Goal: Navigation & Orientation: Find specific page/section

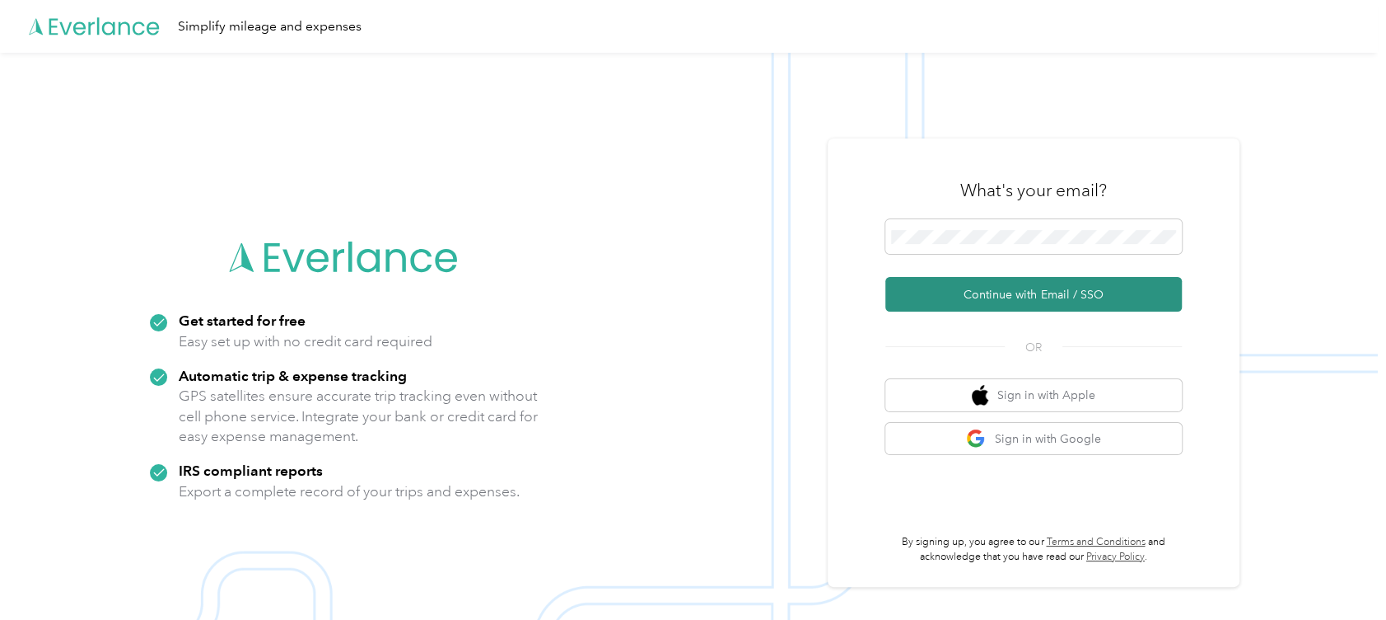
click at [950, 300] on button "Continue with Email / SSO" at bounding box center [1034, 294] width 297 height 35
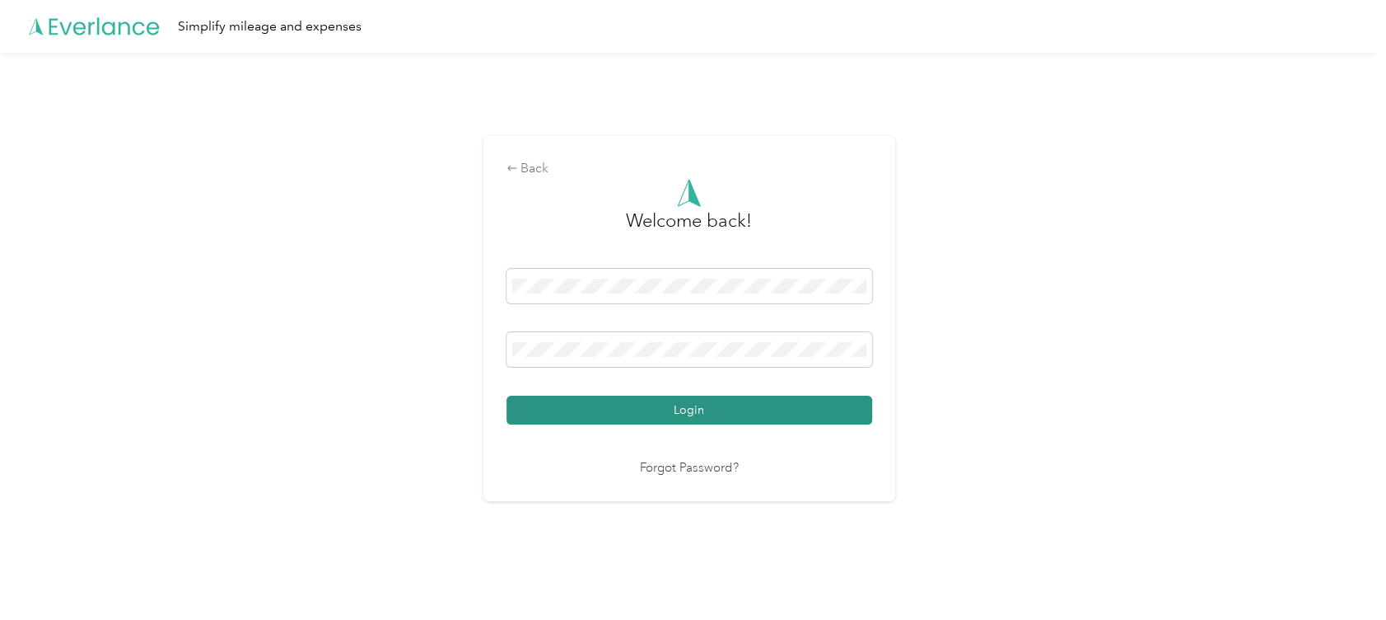
click at [709, 402] on button "Login" at bounding box center [690, 409] width 366 height 29
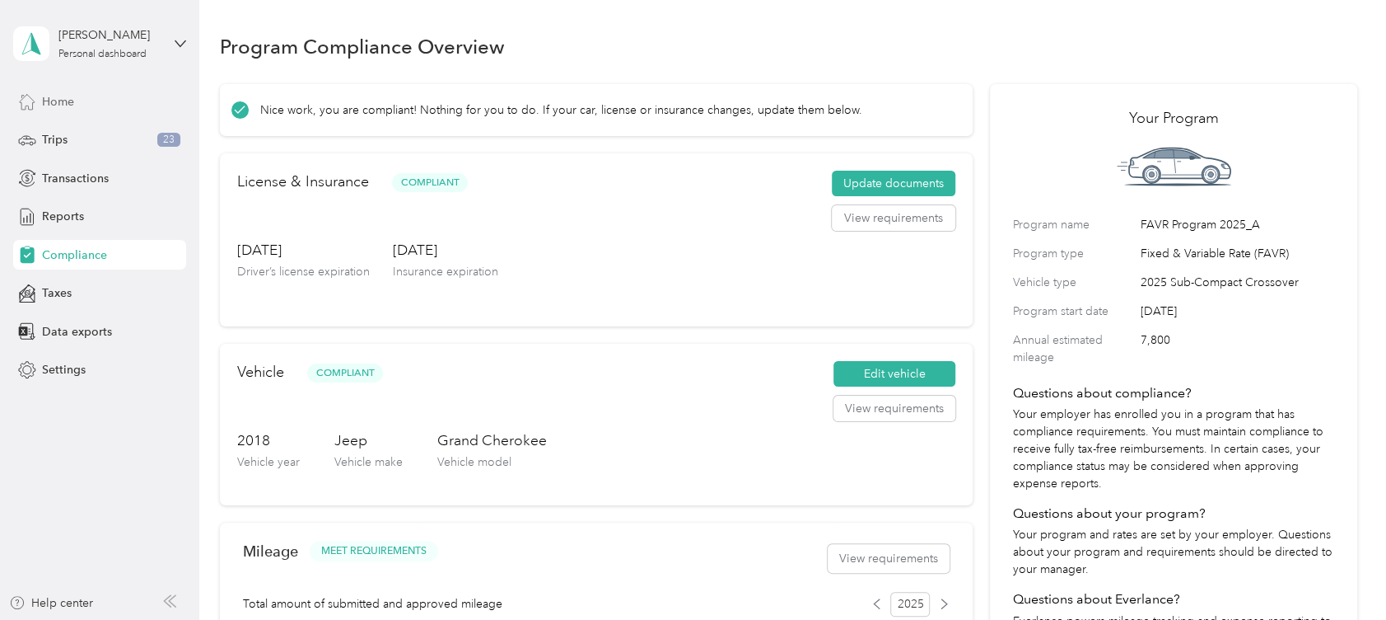
click at [68, 97] on span "Home" at bounding box center [58, 101] width 32 height 17
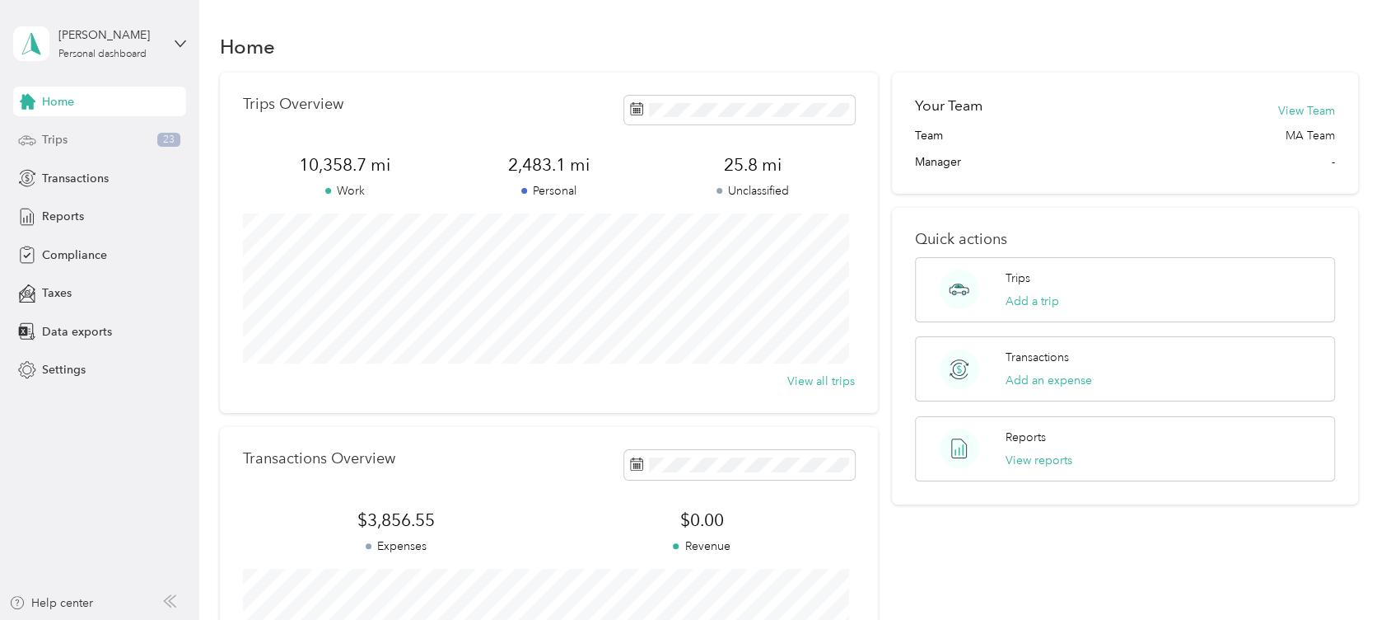
click at [61, 143] on span "Trips" at bounding box center [55, 139] width 26 height 17
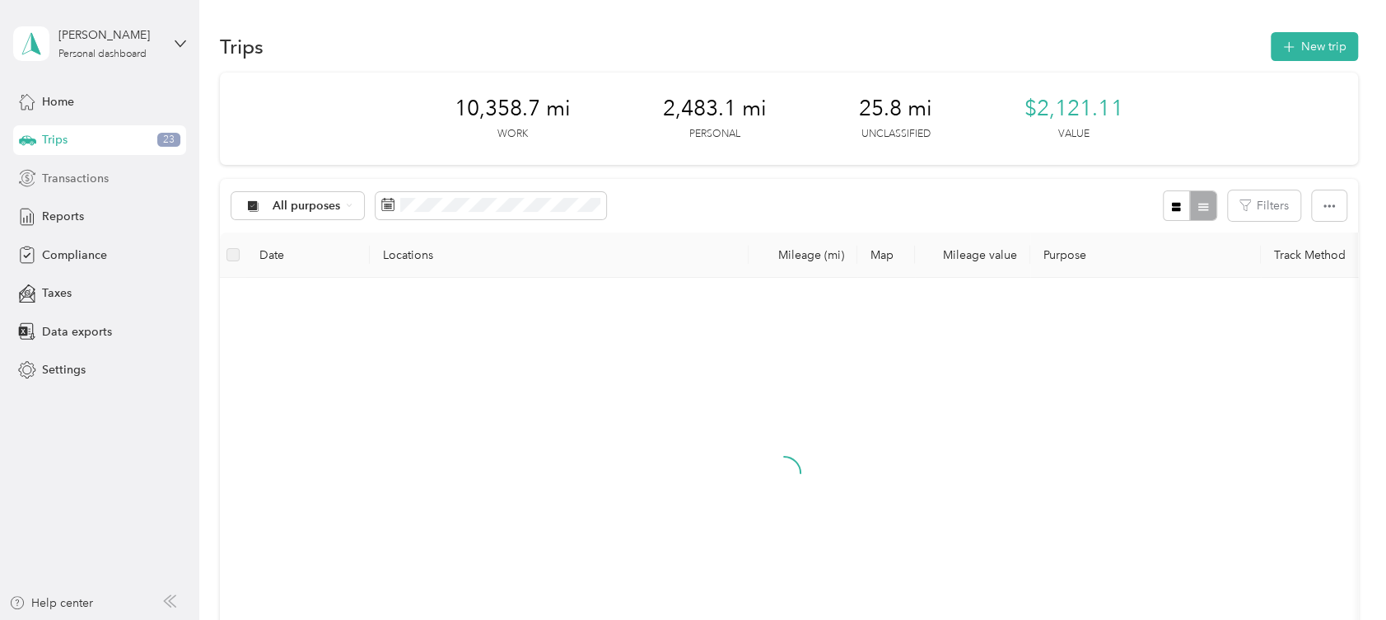
click at [63, 179] on span "Transactions" at bounding box center [75, 178] width 67 height 17
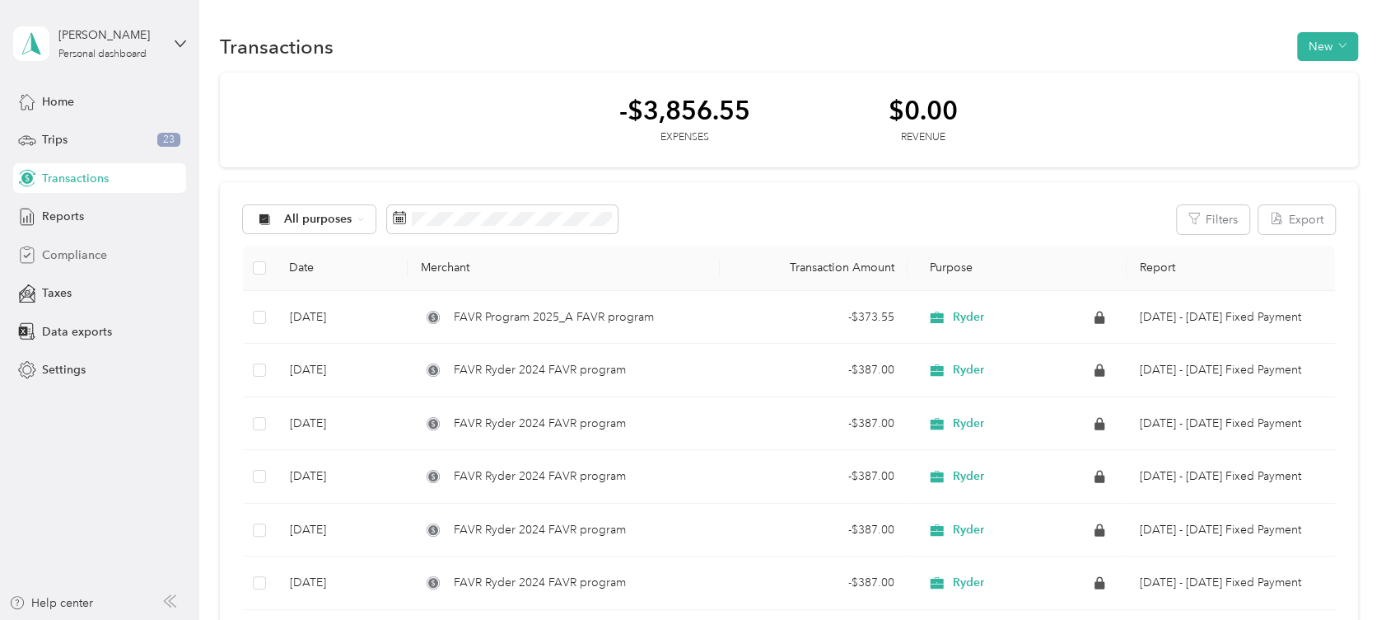
click at [54, 251] on span "Compliance" at bounding box center [74, 254] width 65 height 17
